Goal: Browse casually

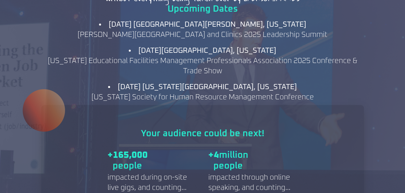
scroll to position [613, 0]
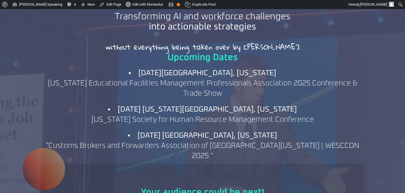
scroll to position [578, 0]
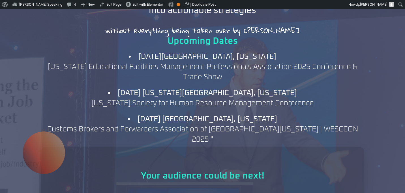
scroll to position [603, 0]
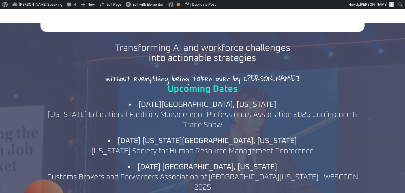
scroll to position [572, 0]
